Goal: Information Seeking & Learning: Check status

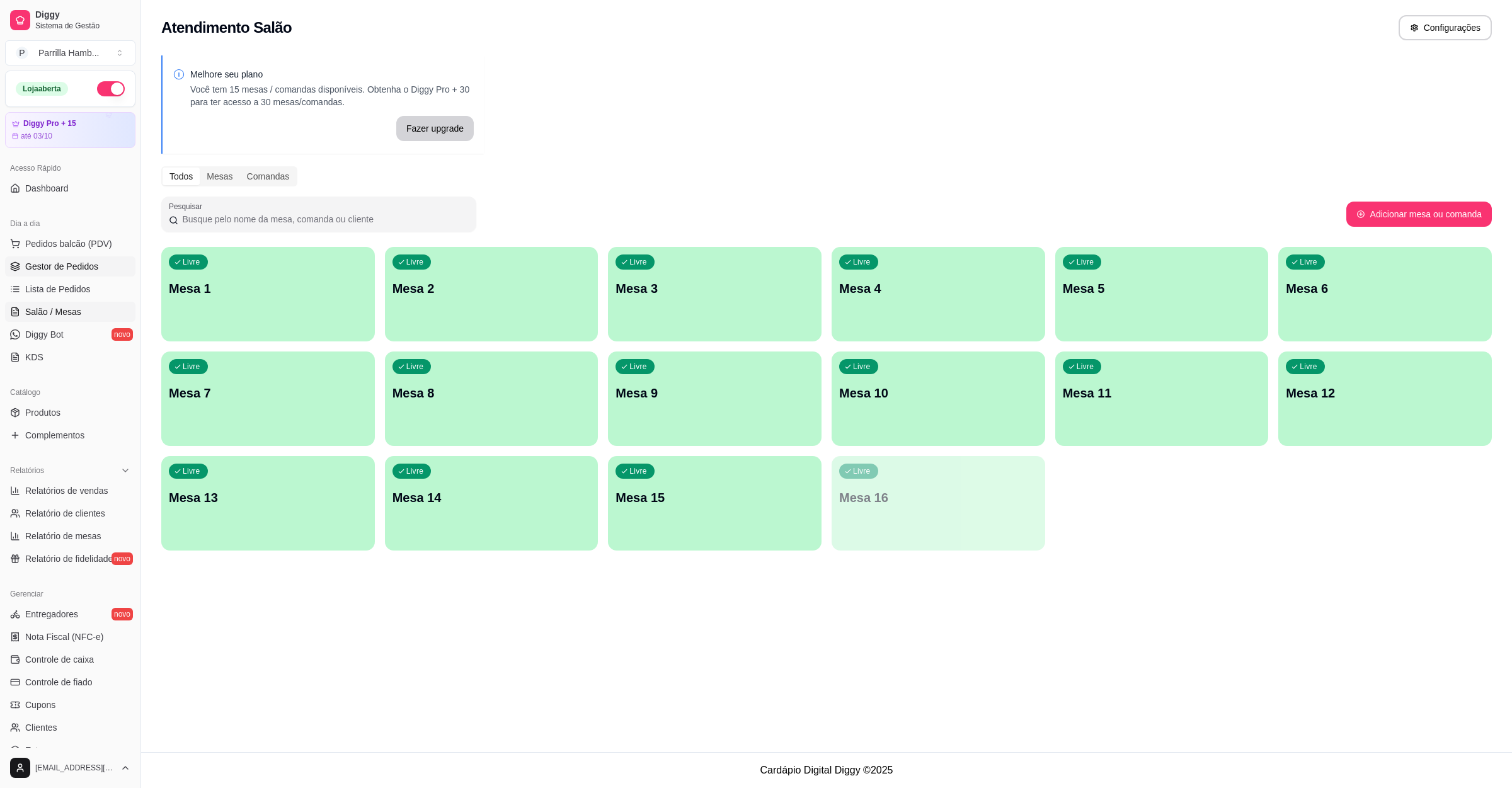
click at [78, 264] on span "Gestor de Pedidos" at bounding box center [61, 267] width 73 height 13
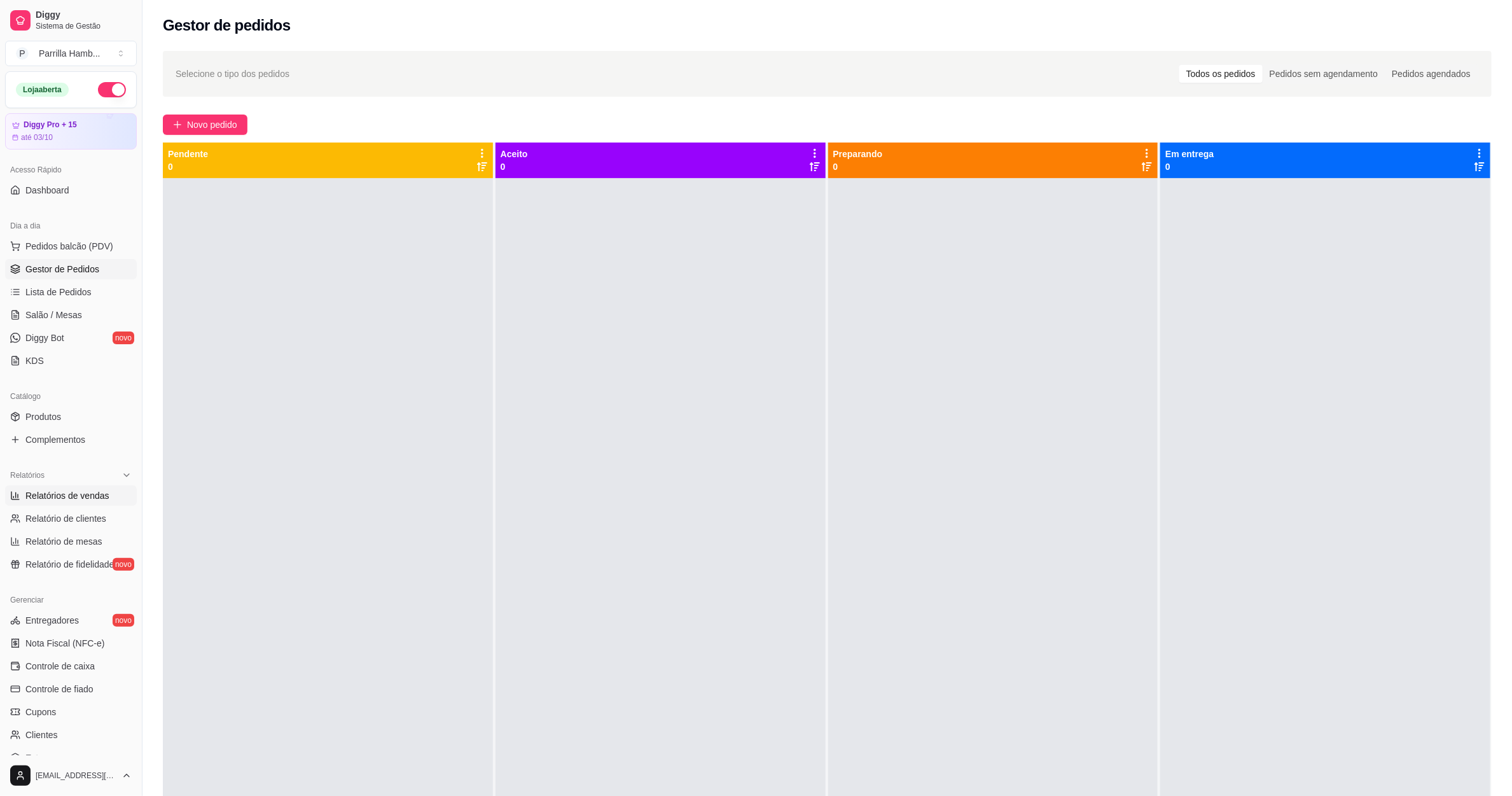
click at [77, 485] on link "Relatórios de vendas" at bounding box center [71, 496] width 131 height 21
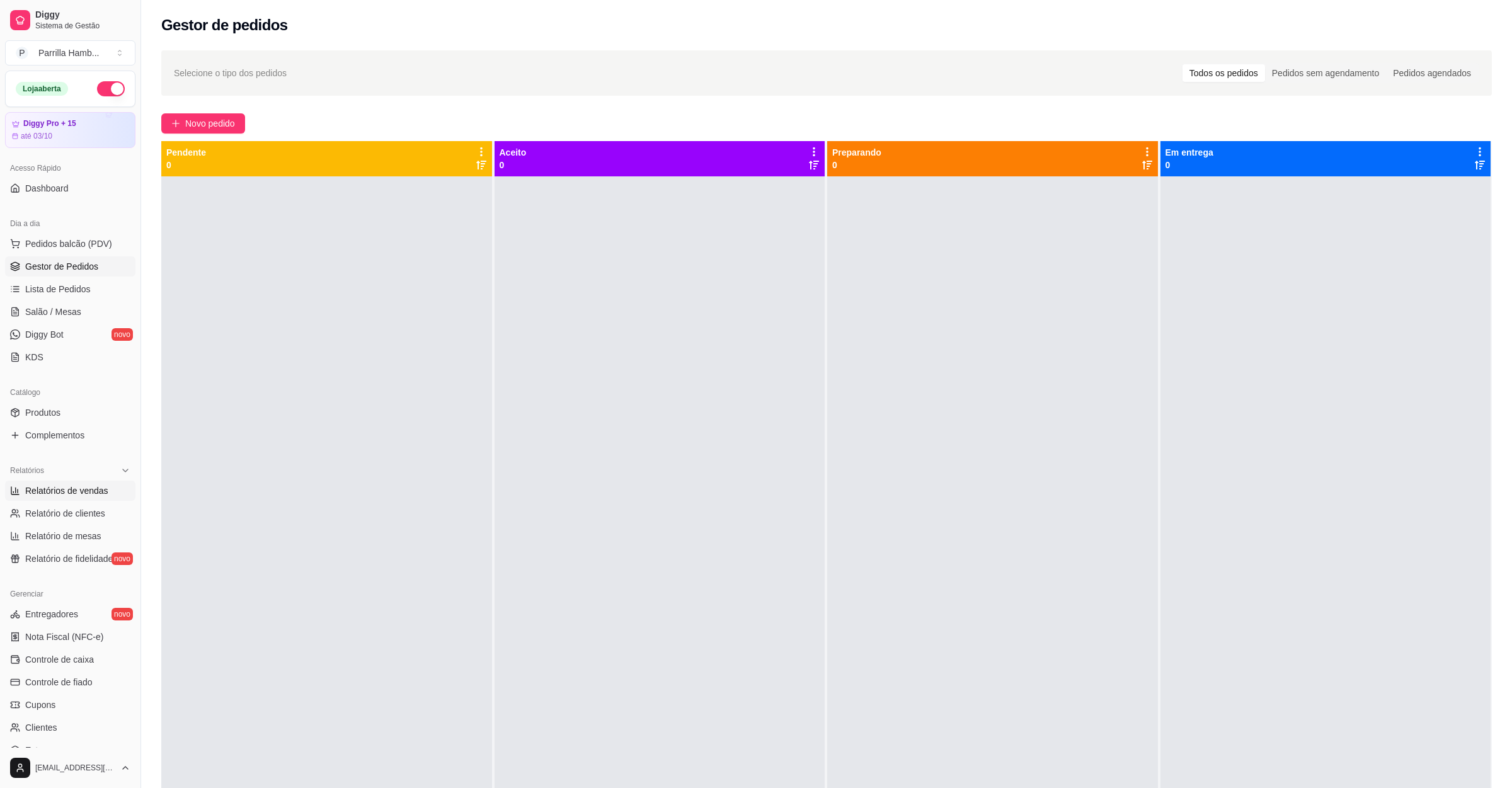
select select "ALL"
select select "0"
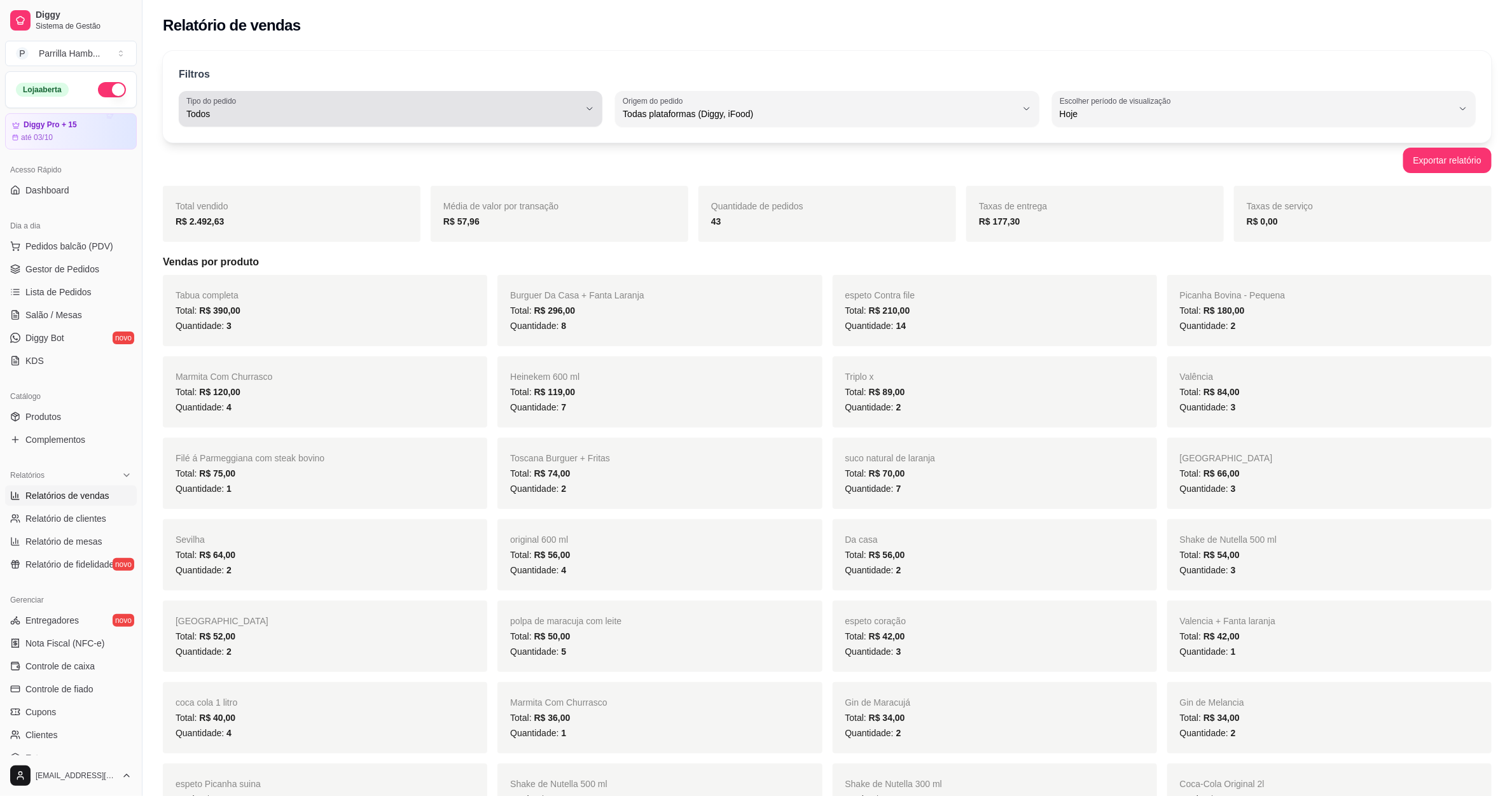
click at [447, 115] on span "Todos" at bounding box center [383, 114] width 393 height 13
click at [378, 164] on span "Entrega" at bounding box center [385, 165] width 375 height 12
type input "DELIVERY"
select select "DELIVERY"
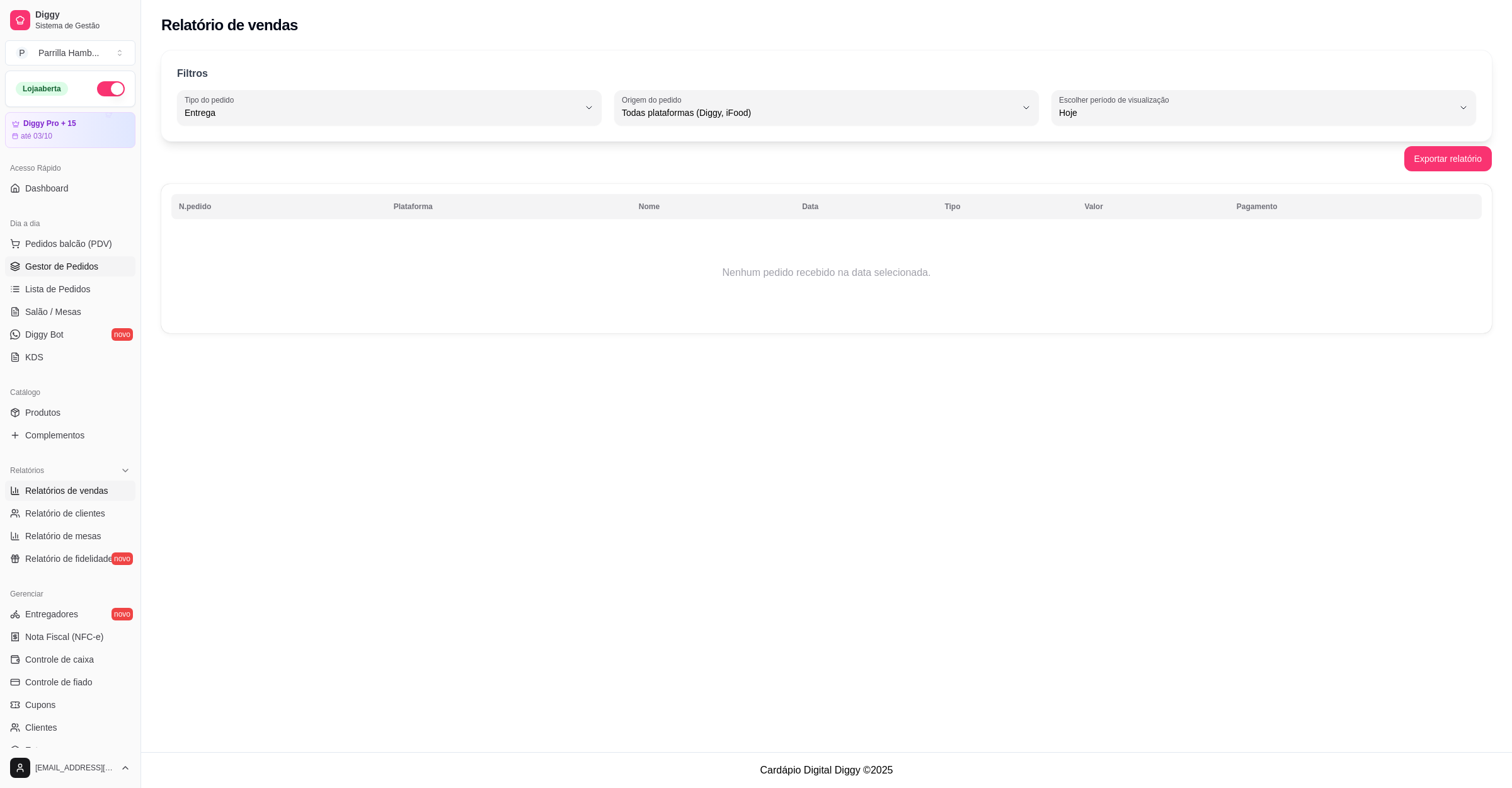
click at [87, 271] on span "Gestor de Pedidos" at bounding box center [61, 267] width 73 height 13
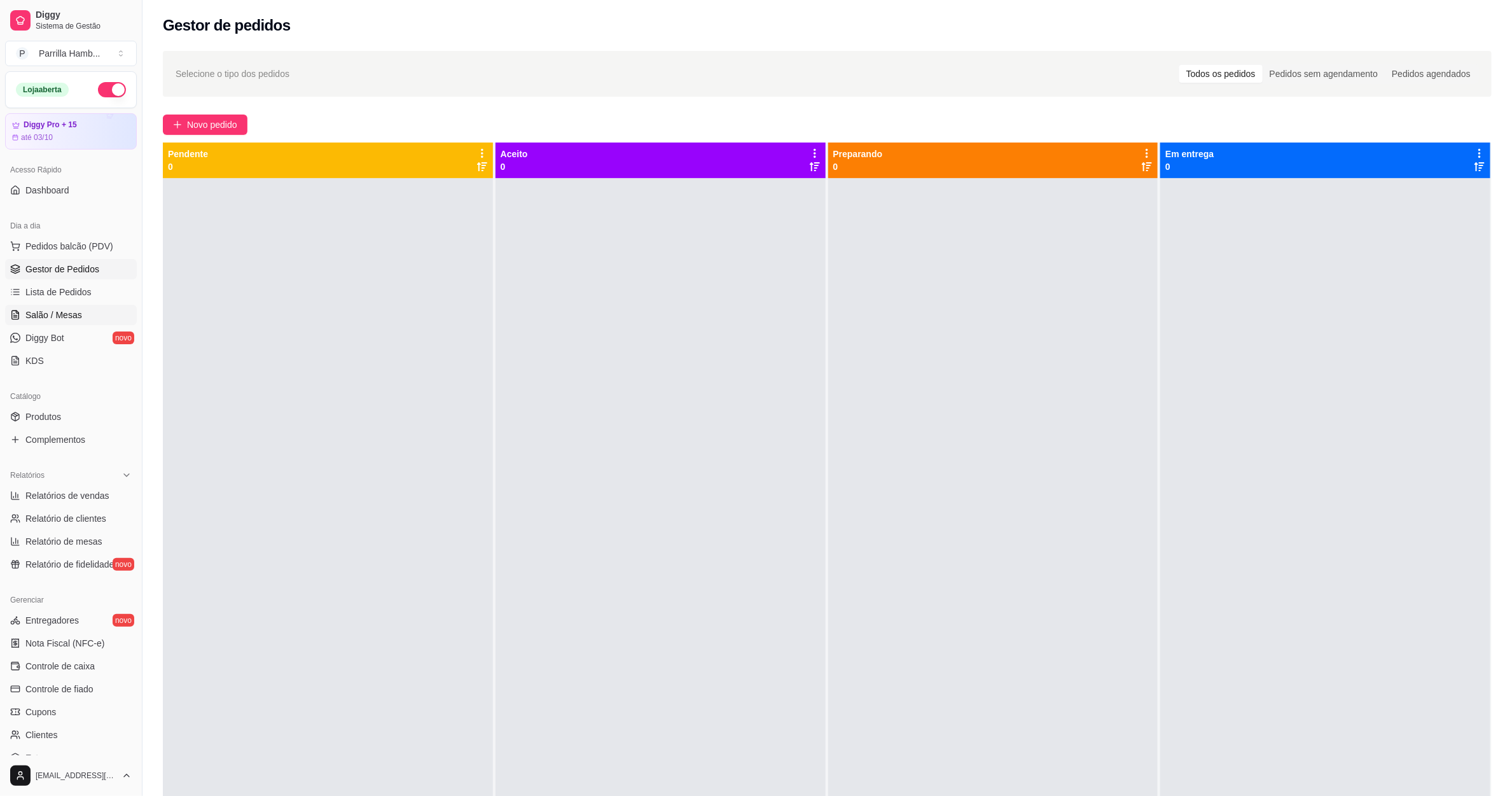
click at [84, 308] on link "Salão / Mesas" at bounding box center [71, 315] width 131 height 21
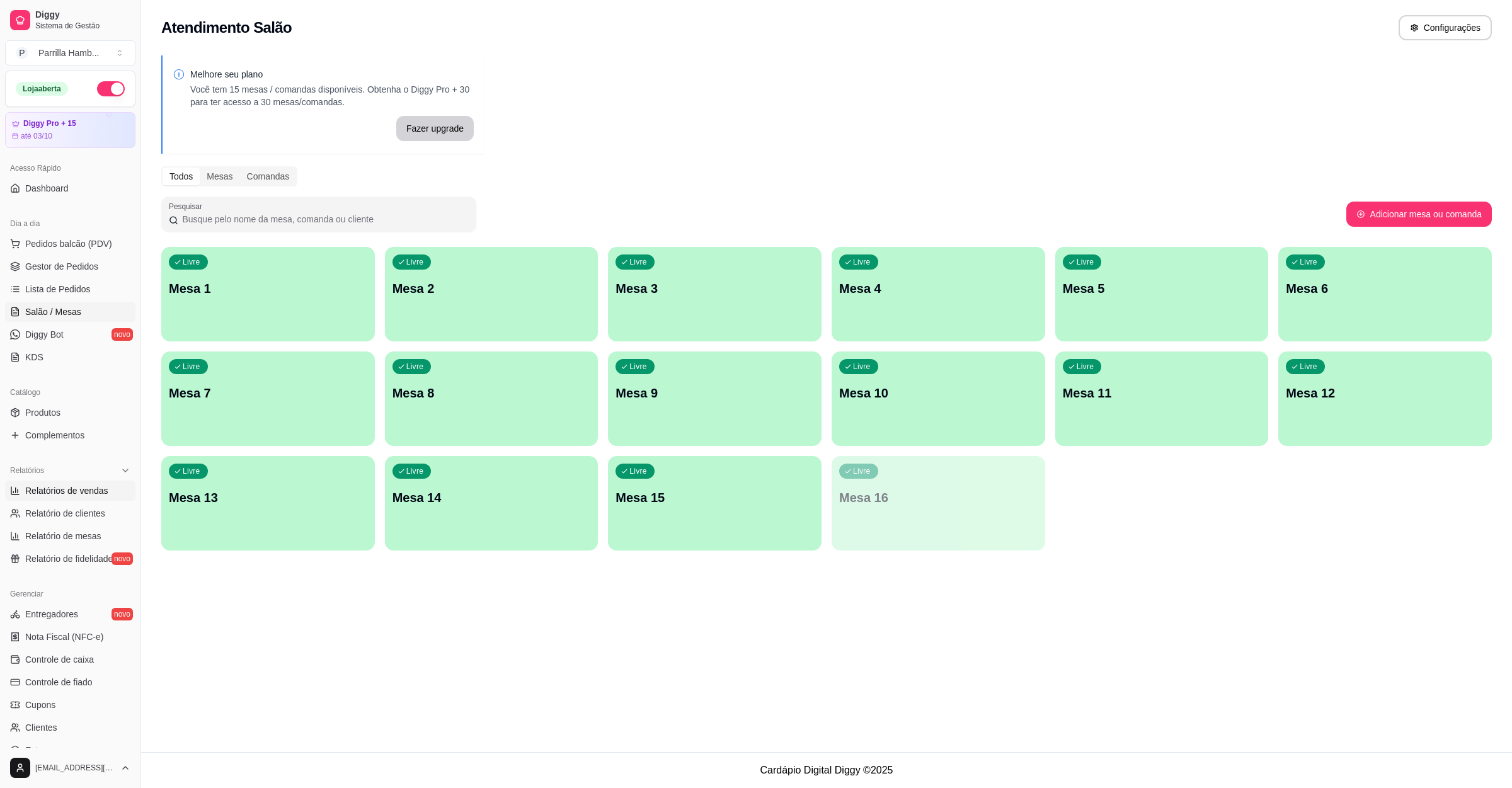
click at [48, 480] on link "Relatórios de vendas" at bounding box center [70, 491] width 130 height 20
select select "ALL"
select select "0"
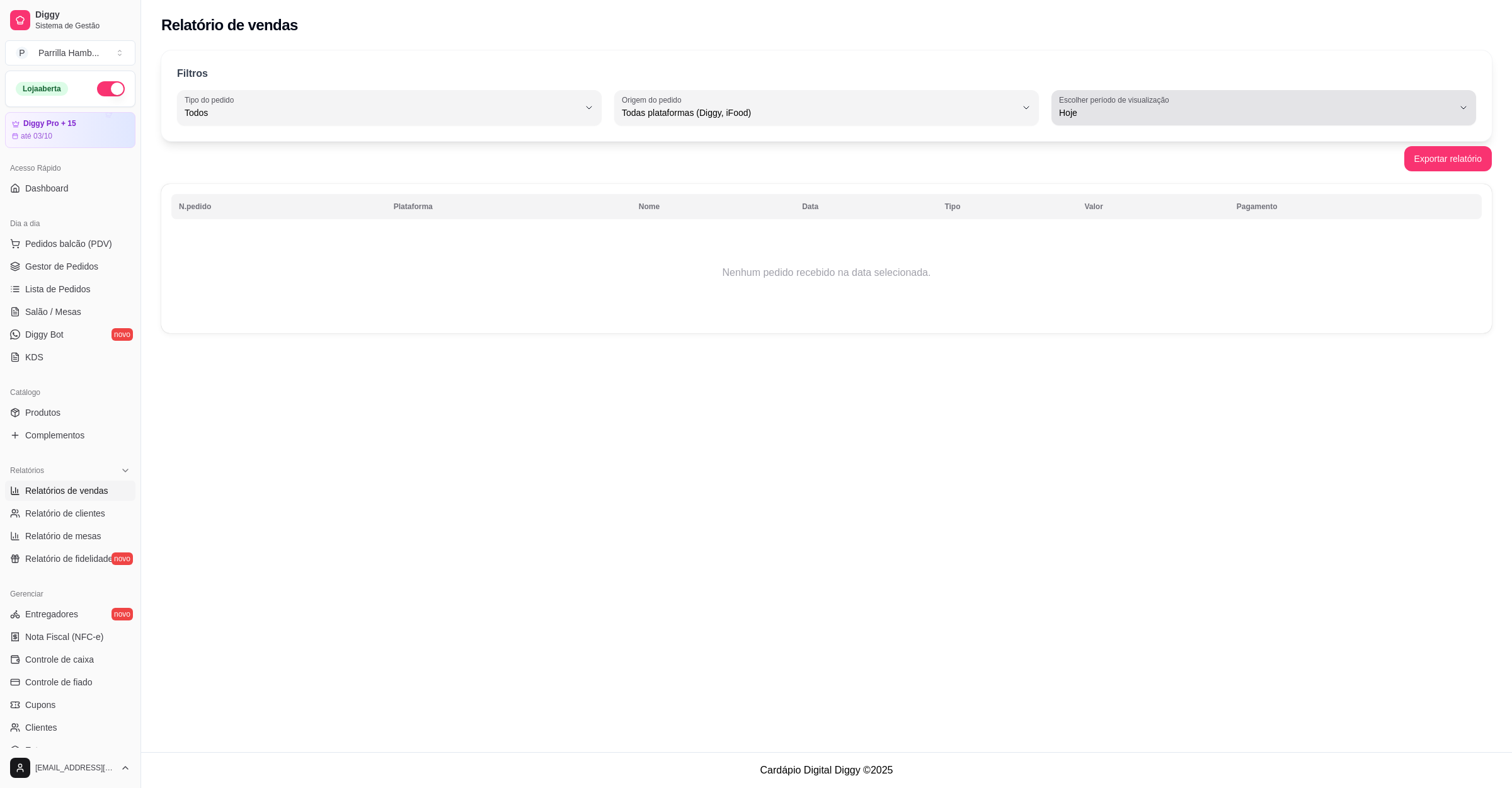
click at [1116, 123] on button "Escolher período de visualização Hoje" at bounding box center [1264, 107] width 424 height 35
click at [1089, 172] on li "Ontem" at bounding box center [1263, 163] width 398 height 20
type input "1"
select select "1"
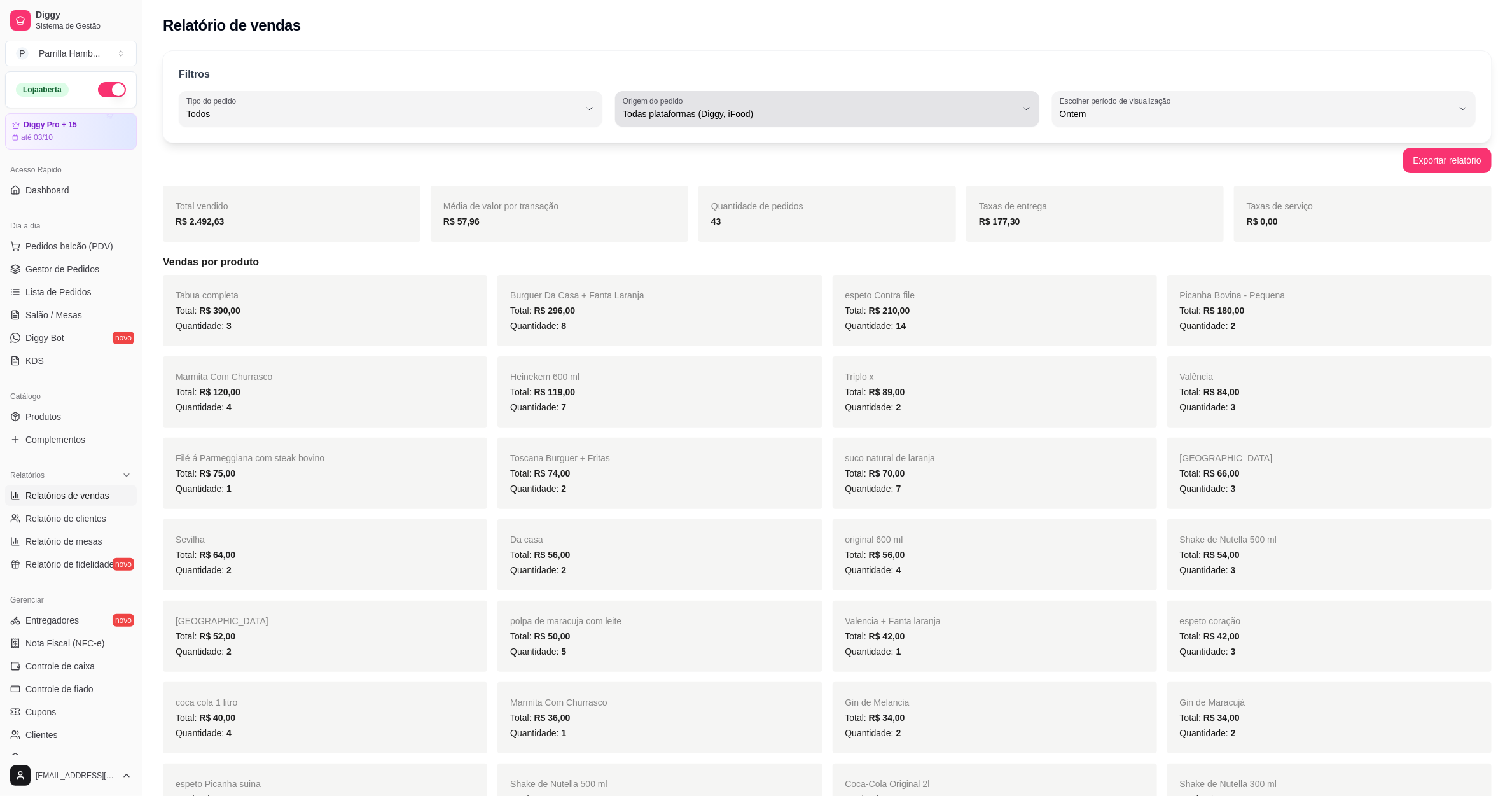
click at [667, 119] on span "Todas plataformas (Diggy, iFood)" at bounding box center [819, 114] width 393 height 13
click at [668, 164] on span "Diggy" at bounding box center [821, 165] width 375 height 12
type input "DIGGY"
select select "DIGGY"
